Goal: Browse casually

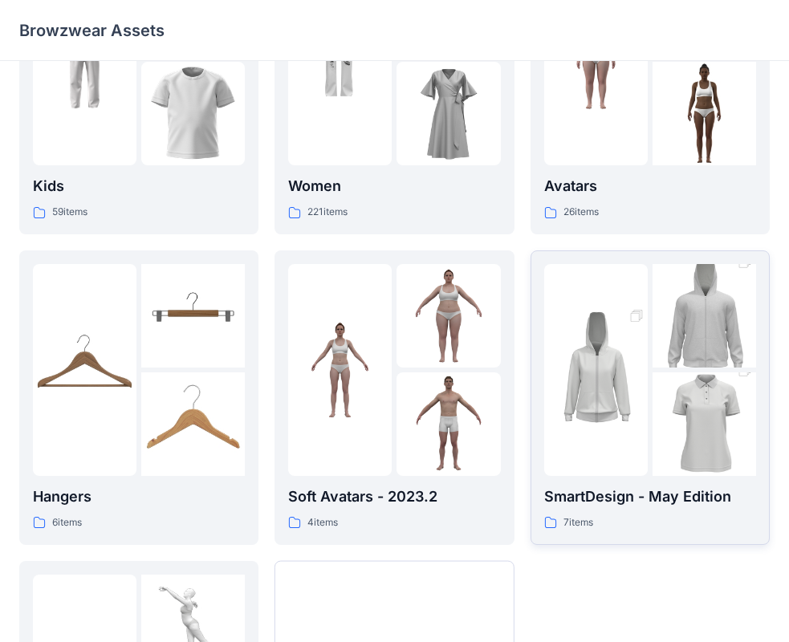
scroll to position [78, 0]
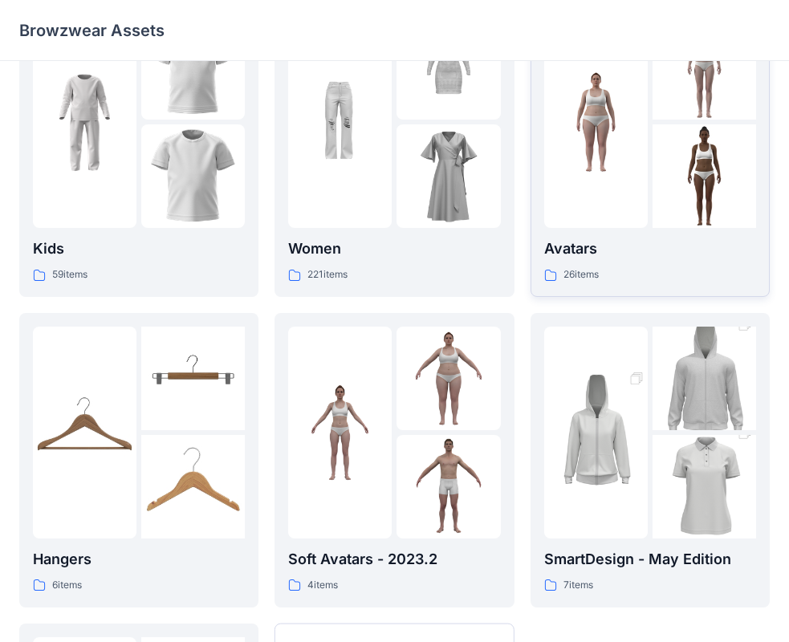
click at [644, 169] on img at bounding box center [596, 123] width 104 height 104
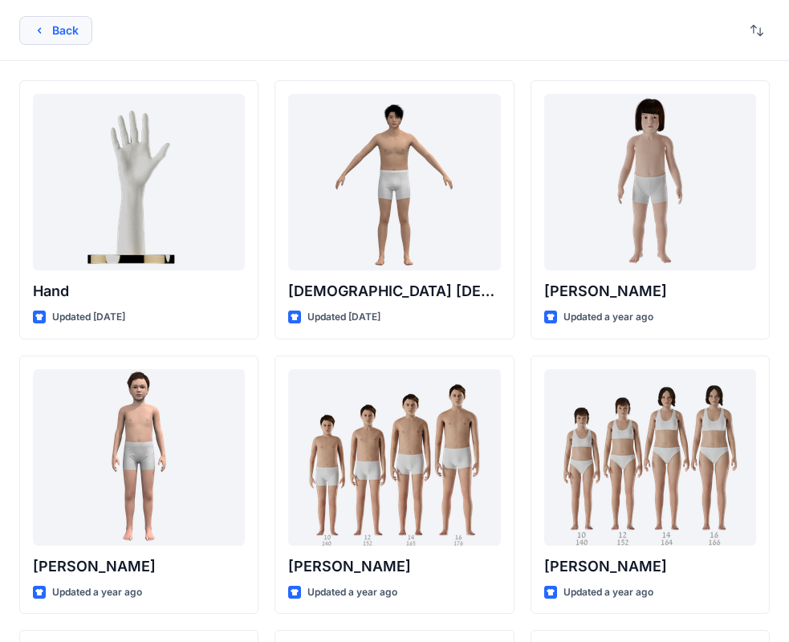
click at [45, 43] on button "Back" at bounding box center [55, 30] width 73 height 29
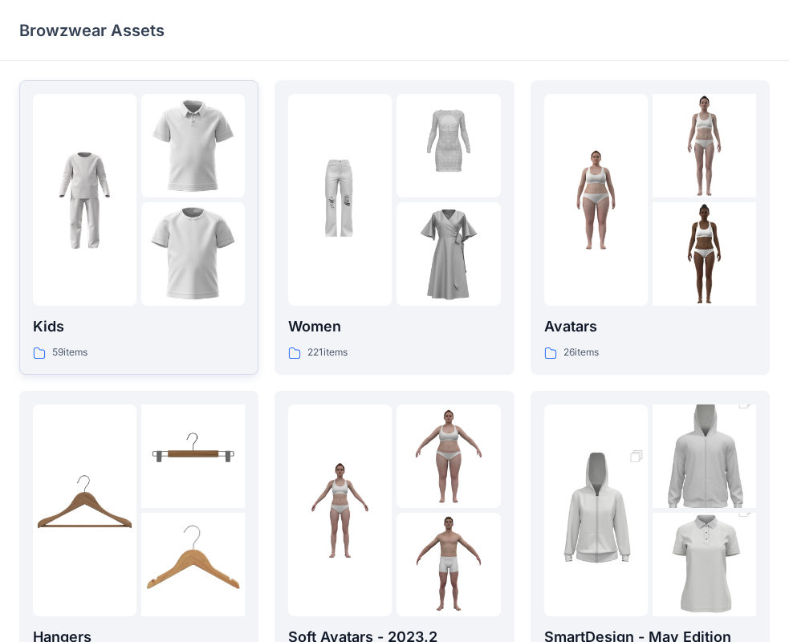
click at [172, 233] on img at bounding box center [193, 254] width 104 height 104
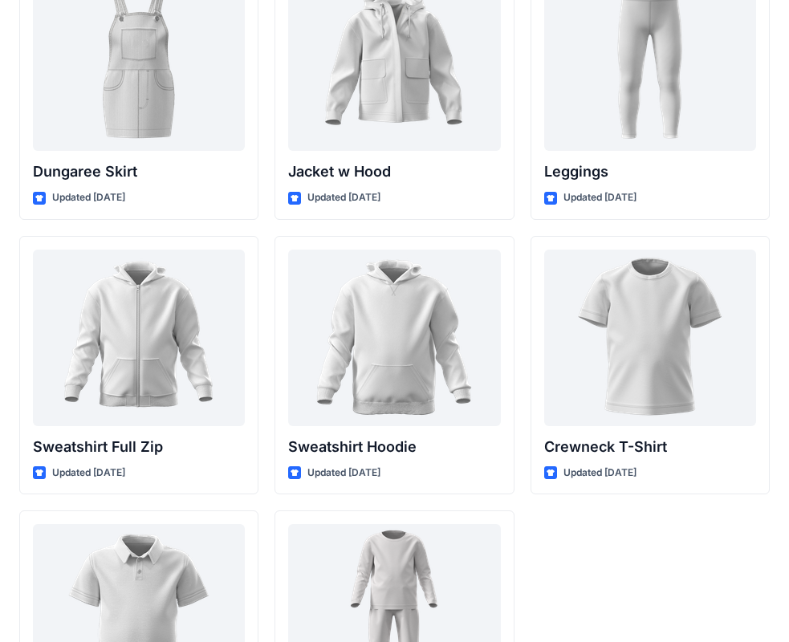
scroll to position [4939, 0]
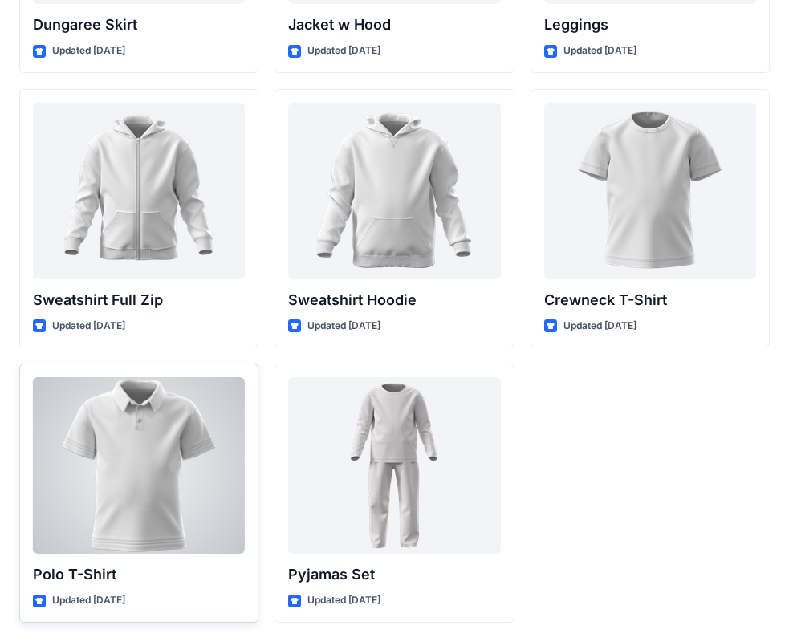
click at [167, 437] on div at bounding box center [139, 465] width 212 height 177
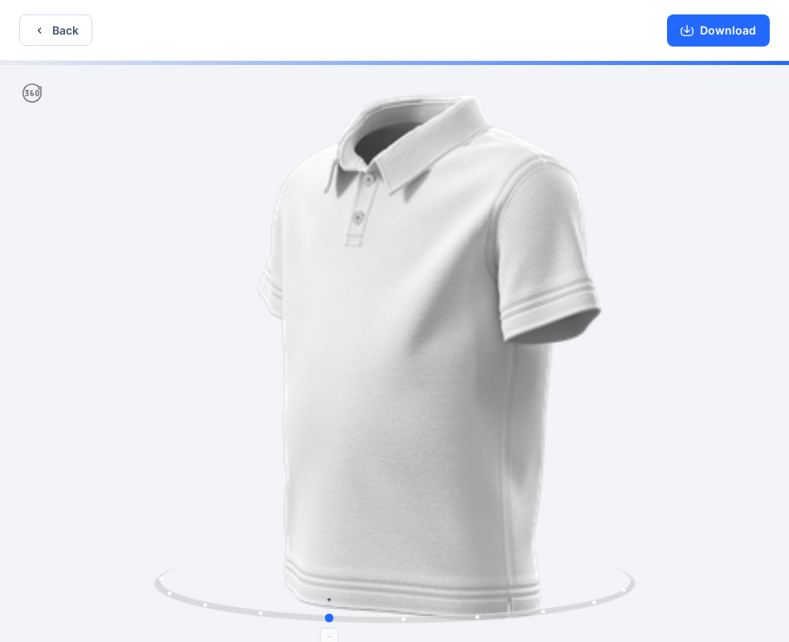
drag, startPoint x: 542, startPoint y: 613, endPoint x: 474, endPoint y: 614, distance: 67.4
click at [474, 614] on icon at bounding box center [396, 597] width 485 height 60
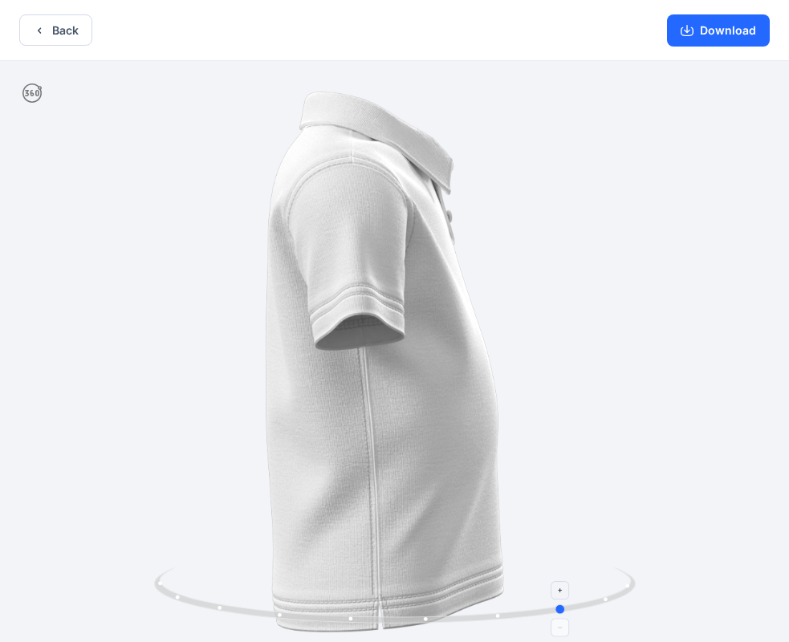
drag, startPoint x: 567, startPoint y: 603, endPoint x: 325, endPoint y: 612, distance: 242.5
click at [325, 612] on icon at bounding box center [396, 597] width 485 height 60
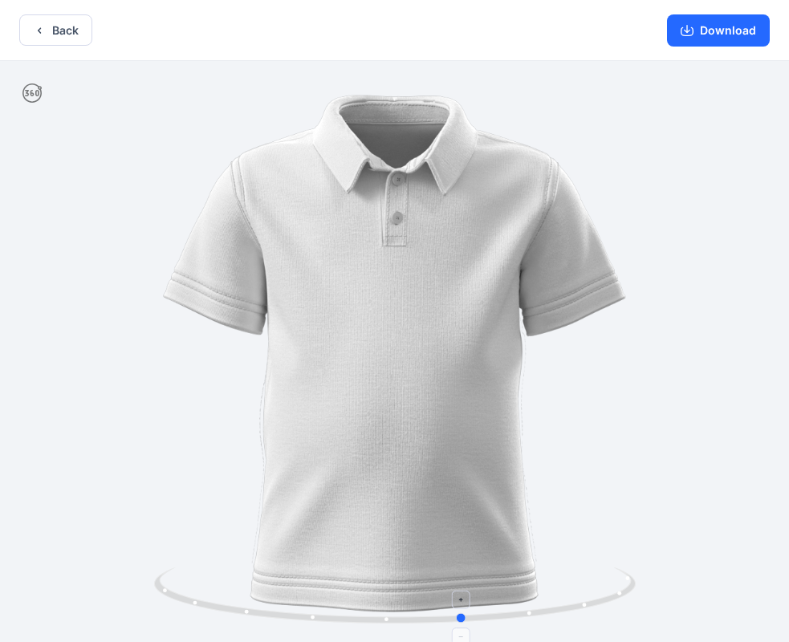
drag, startPoint x: 528, startPoint y: 615, endPoint x: 425, endPoint y: 617, distance: 102.7
click at [425, 617] on icon at bounding box center [396, 597] width 485 height 60
click at [730, 35] on button "Download" at bounding box center [718, 30] width 103 height 32
click at [42, 43] on button "Back" at bounding box center [55, 29] width 73 height 31
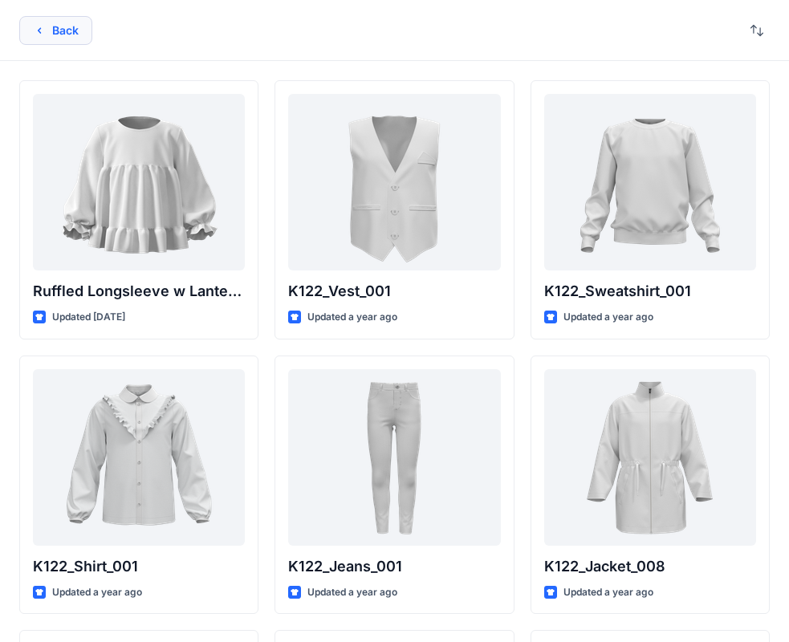
click at [59, 30] on button "Back" at bounding box center [55, 30] width 73 height 29
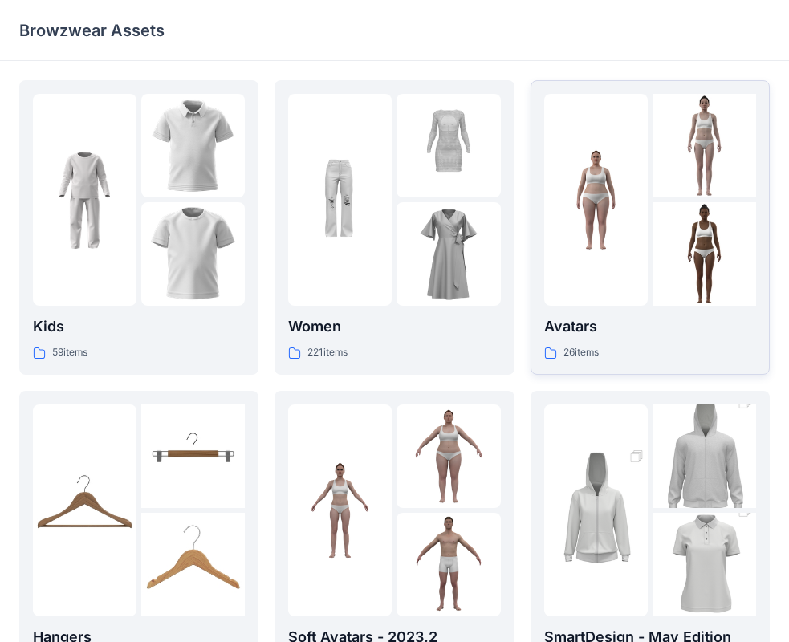
click at [659, 209] on img at bounding box center [704, 254] width 104 height 104
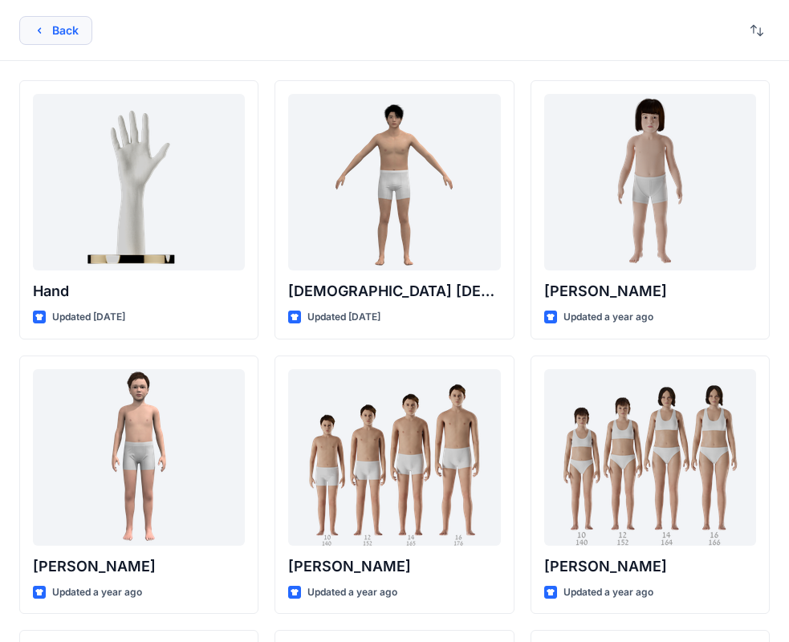
click at [69, 18] on button "Back" at bounding box center [55, 30] width 73 height 29
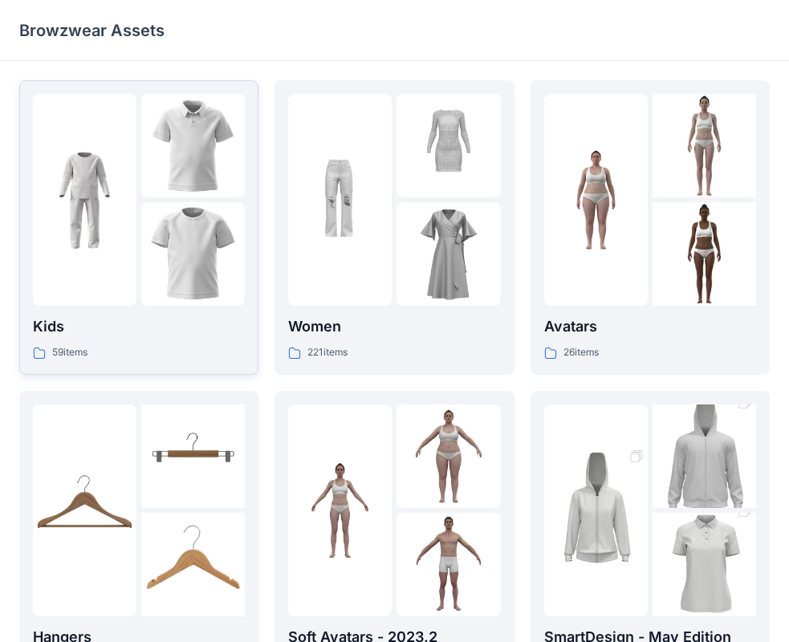
click at [225, 181] on img at bounding box center [193, 146] width 104 height 104
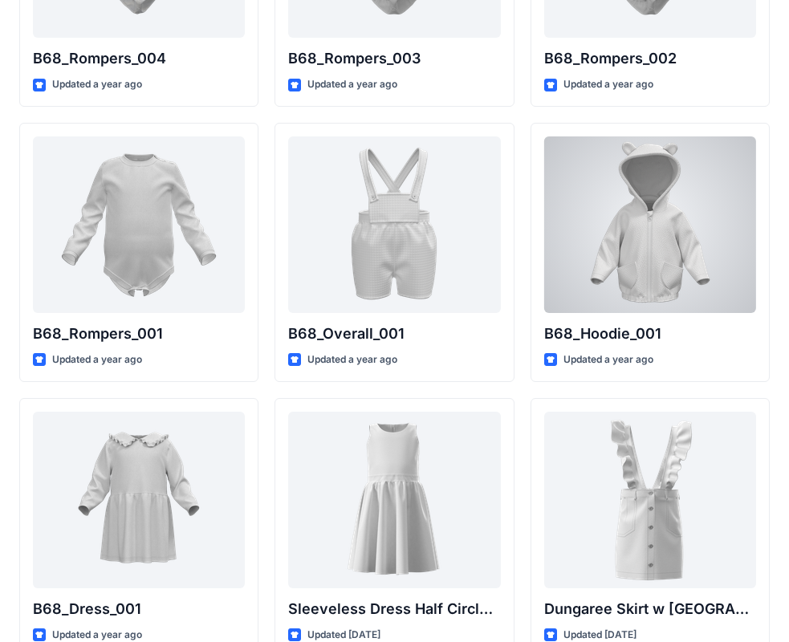
scroll to position [2969, 0]
